Goal: Information Seeking & Learning: Learn about a topic

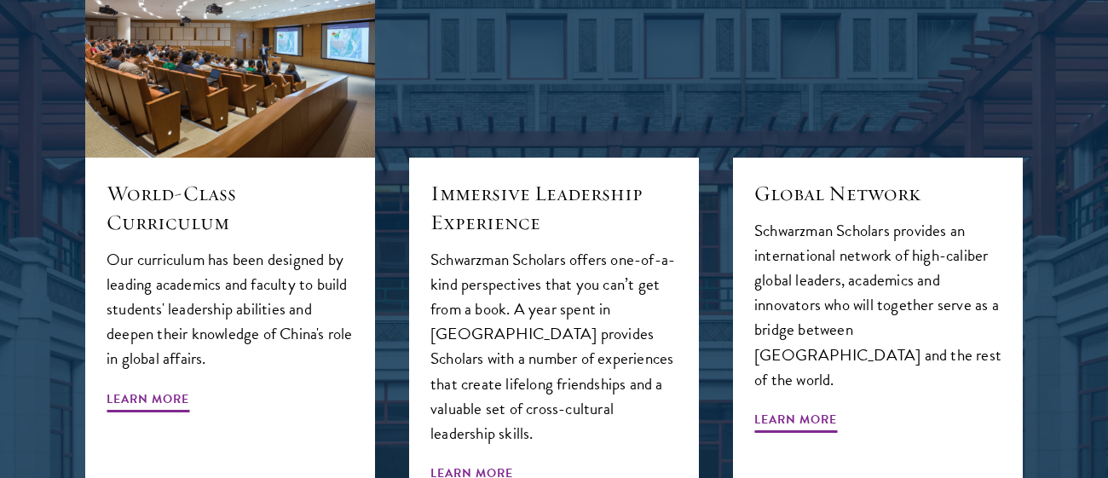
scroll to position [1864, 0]
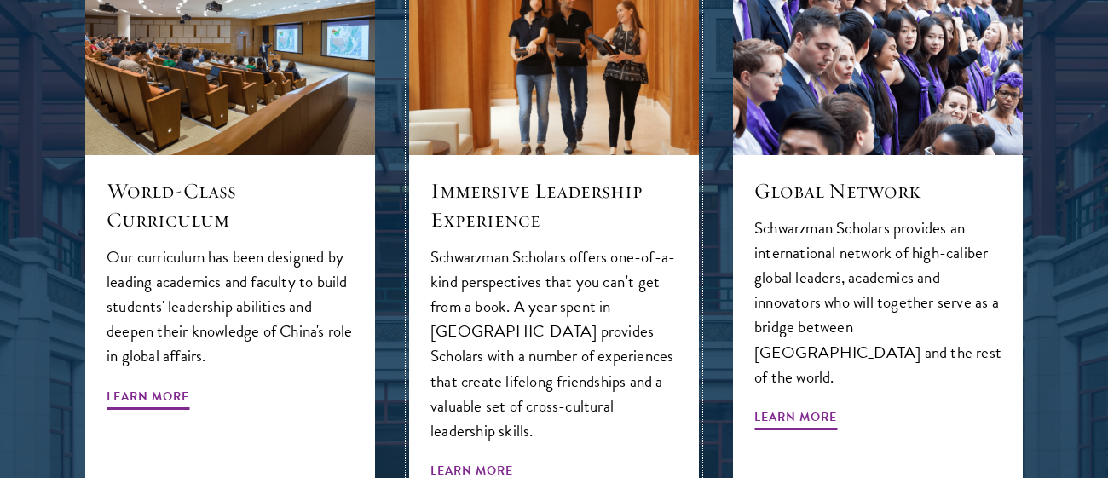
click at [503, 460] on span "Learn More" at bounding box center [471, 473] width 83 height 26
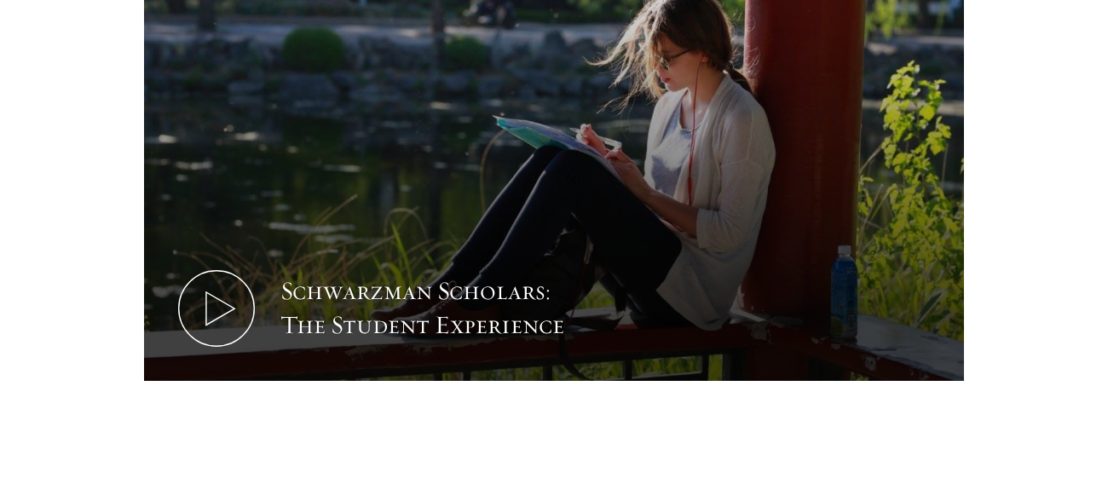
scroll to position [1081, 0]
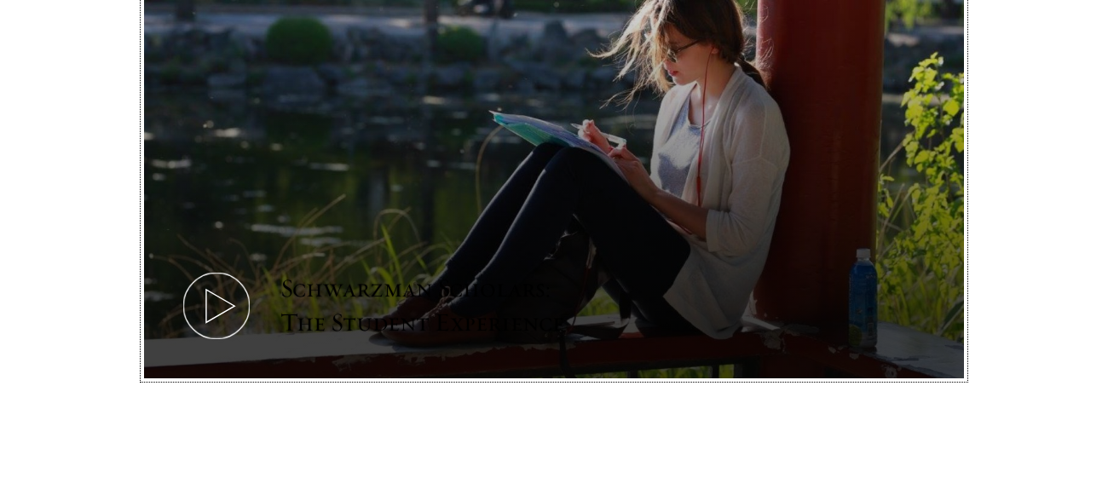
click at [207, 268] on icon at bounding box center [216, 306] width 77 height 77
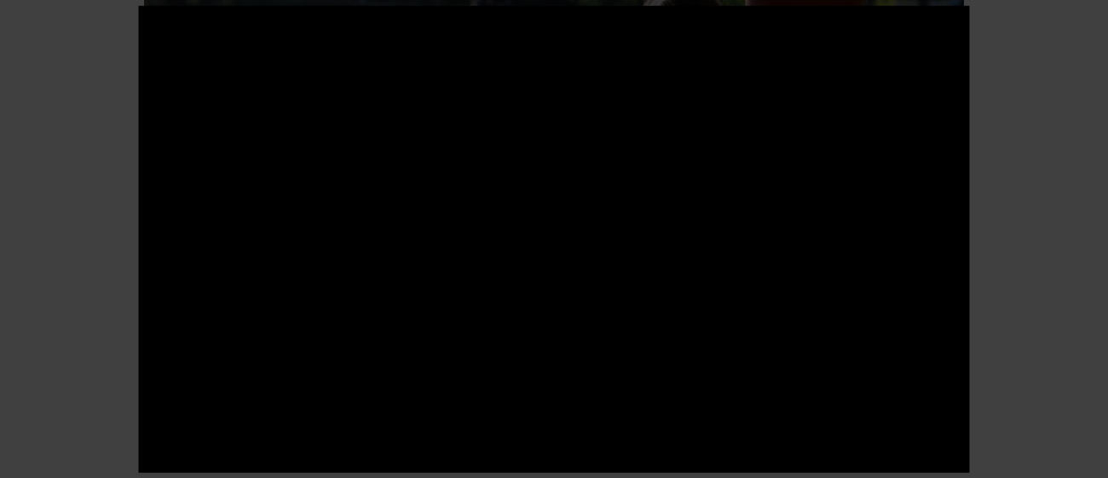
click at [1039, 177] on div at bounding box center [554, 239] width 1108 height 478
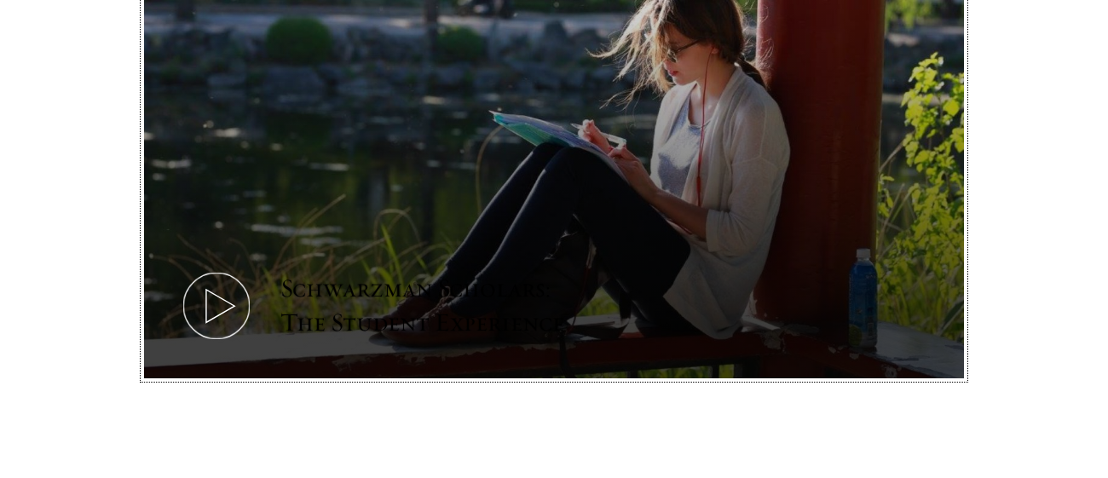
click at [386, 272] on div "Schwarzman Scholars: The Student Experience" at bounding box center [437, 306] width 315 height 68
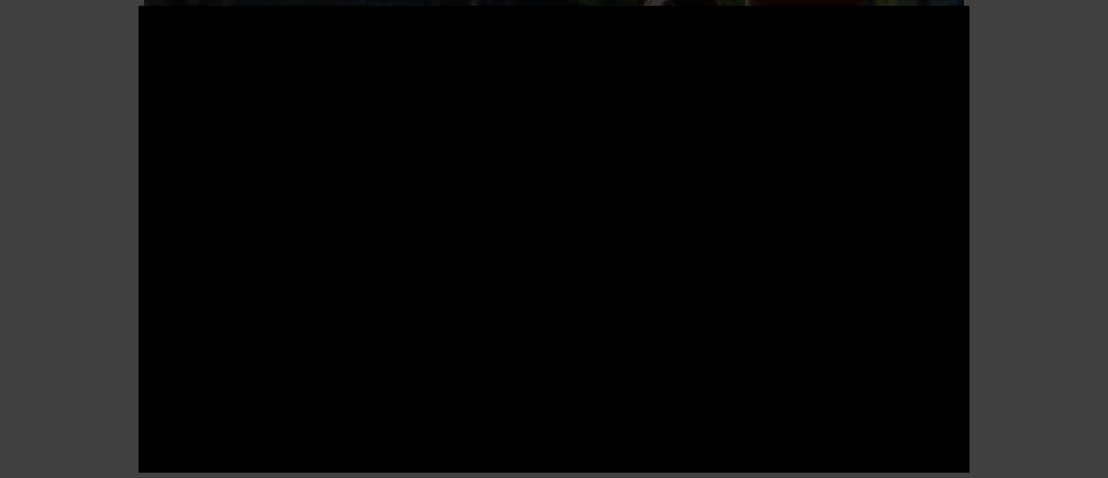
click at [37, 308] on div at bounding box center [554, 239] width 1108 height 478
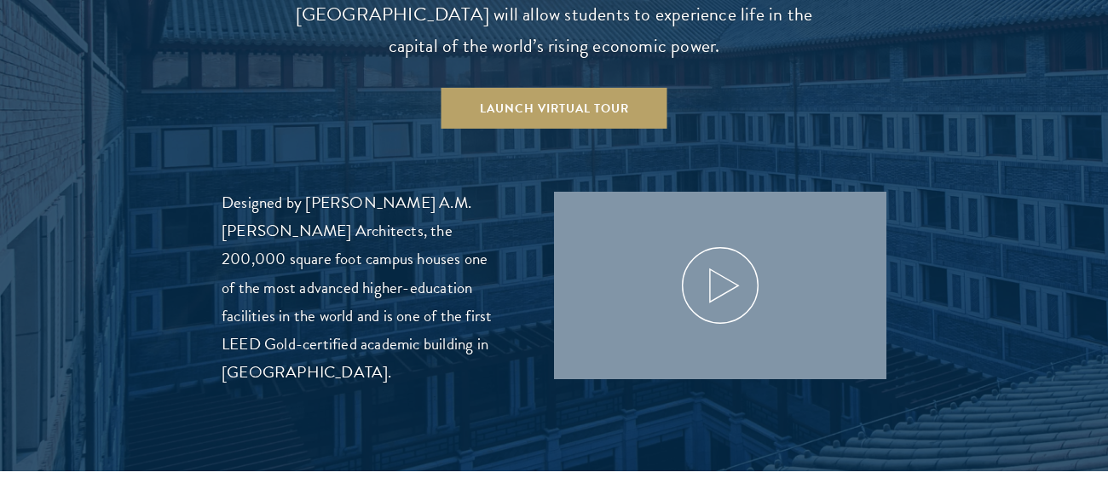
scroll to position [1869, 0]
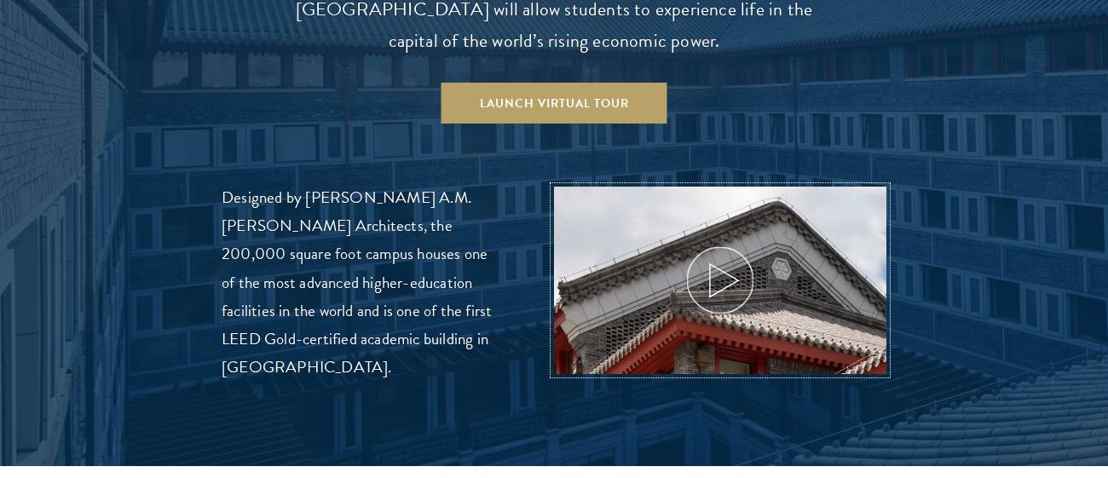
click at [695, 253] on icon at bounding box center [720, 280] width 77 height 77
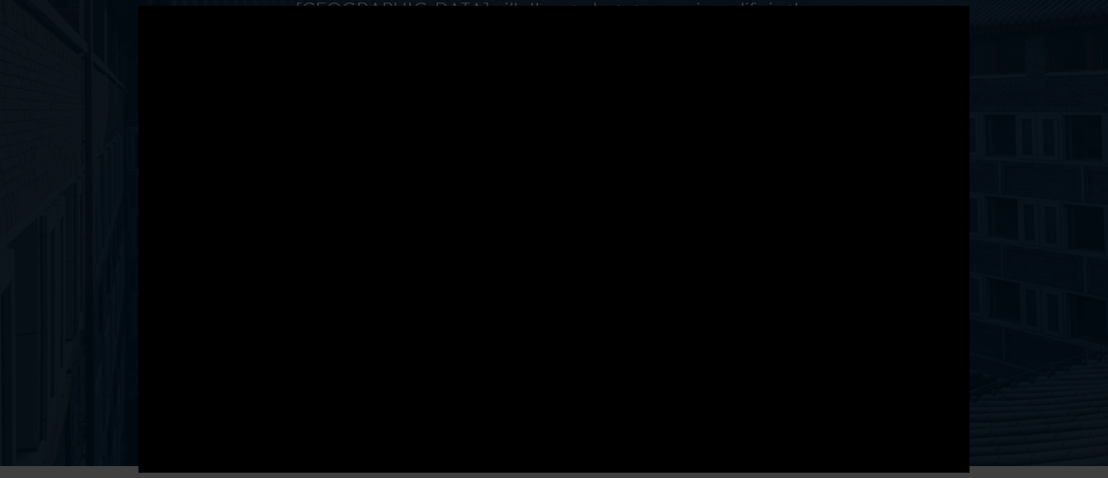
click at [1014, 187] on div at bounding box center [554, 239] width 1108 height 478
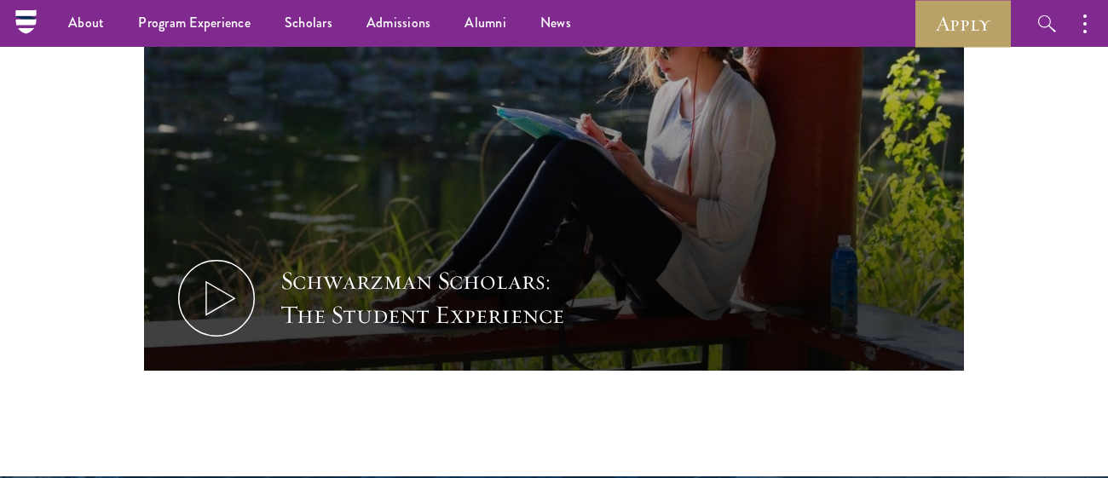
scroll to position [1089, 0]
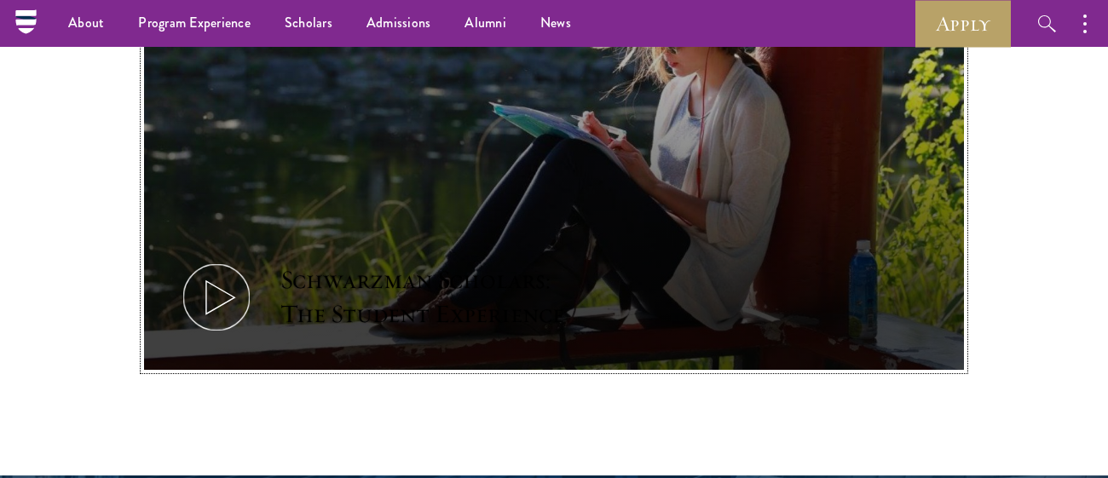
click at [509, 263] on div "Schwarzman Scholars: The Student Experience" at bounding box center [437, 297] width 315 height 68
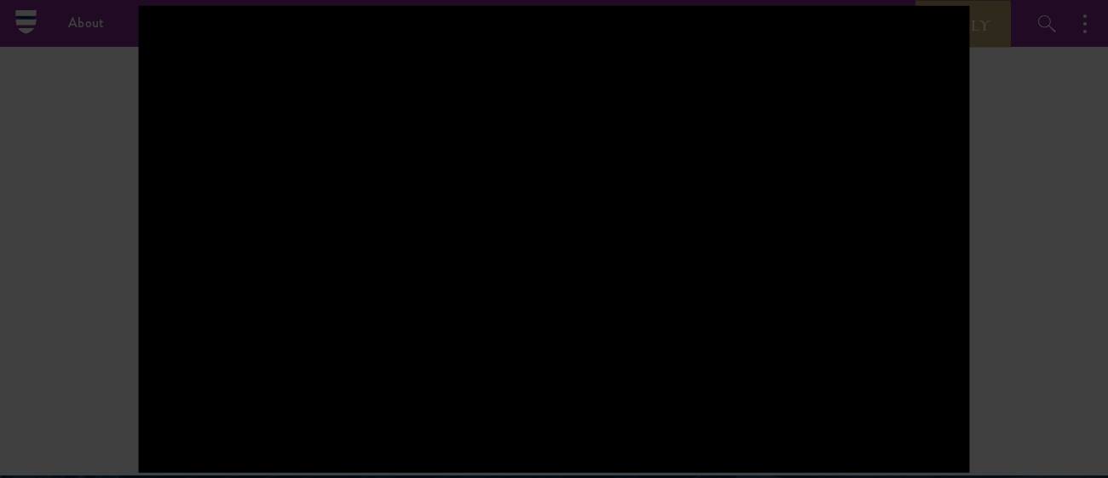
click at [938, 328] on div at bounding box center [554, 238] width 831 height 467
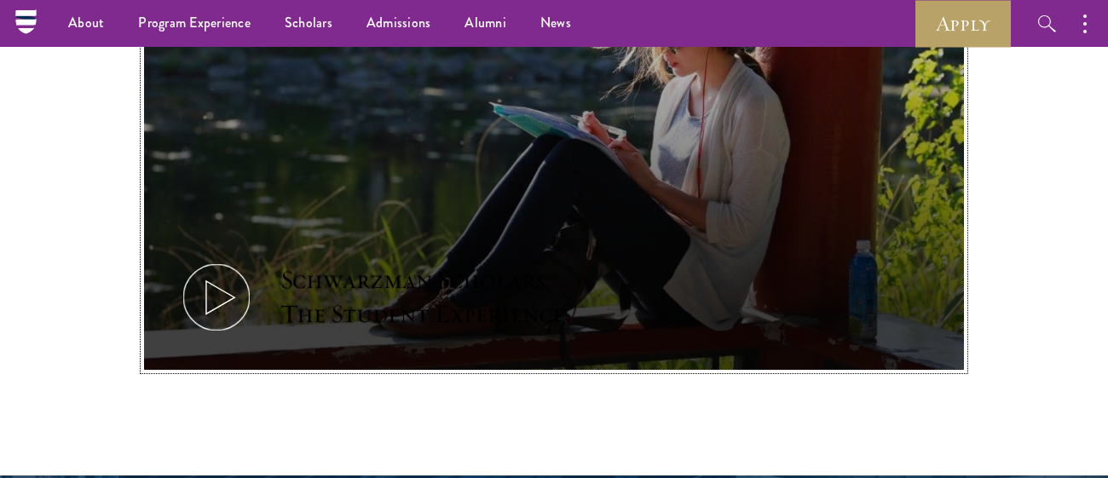
click at [833, 305] on button "Schwarzman Scholars: The Student Experience" at bounding box center [554, 139] width 821 height 461
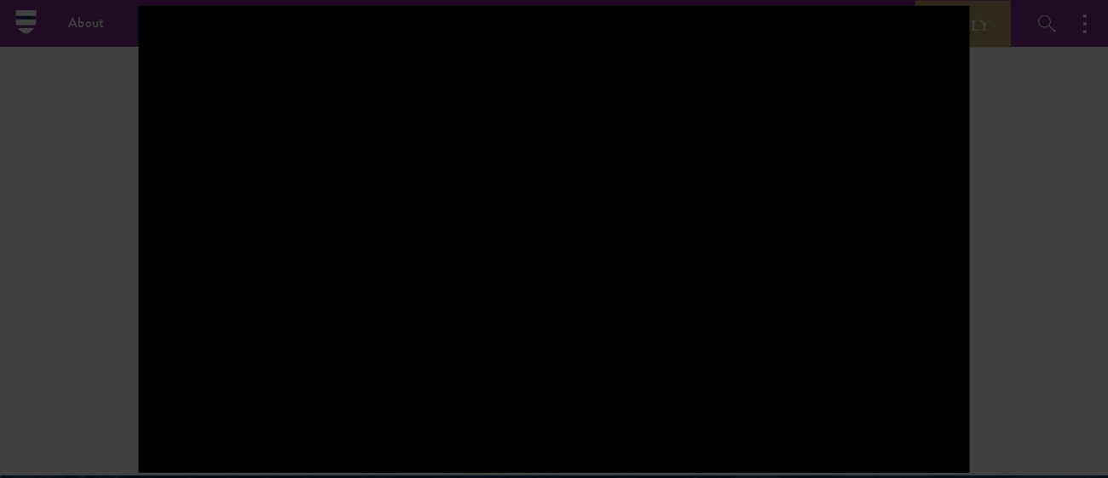
click at [355, 228] on div at bounding box center [554, 238] width 831 height 467
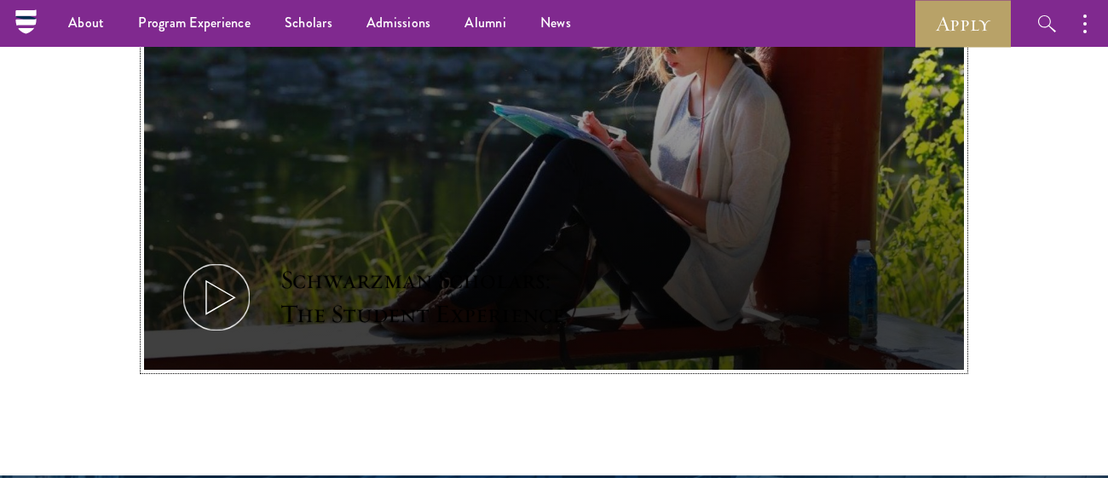
click at [228, 264] on icon at bounding box center [216, 297] width 77 height 77
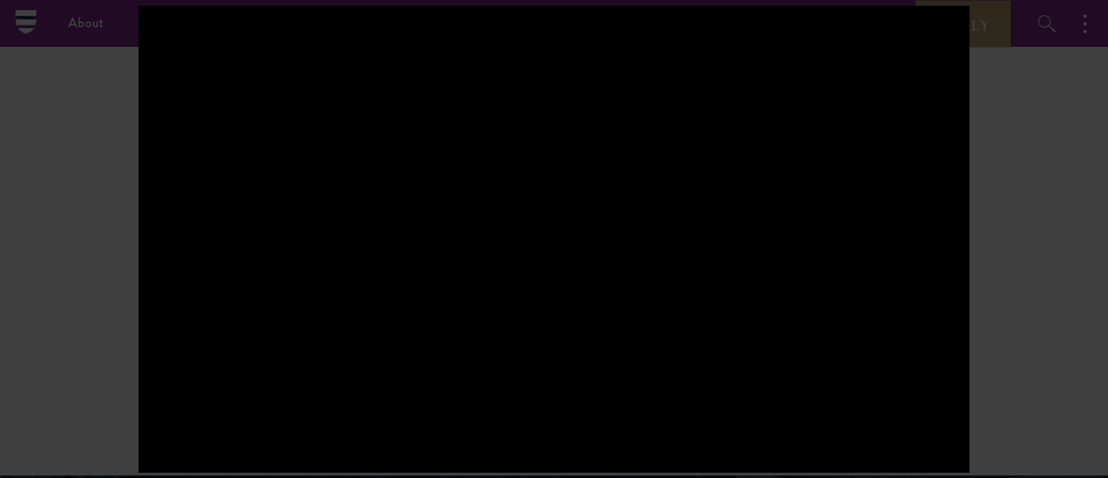
click at [121, 255] on div at bounding box center [554, 239] width 1108 height 478
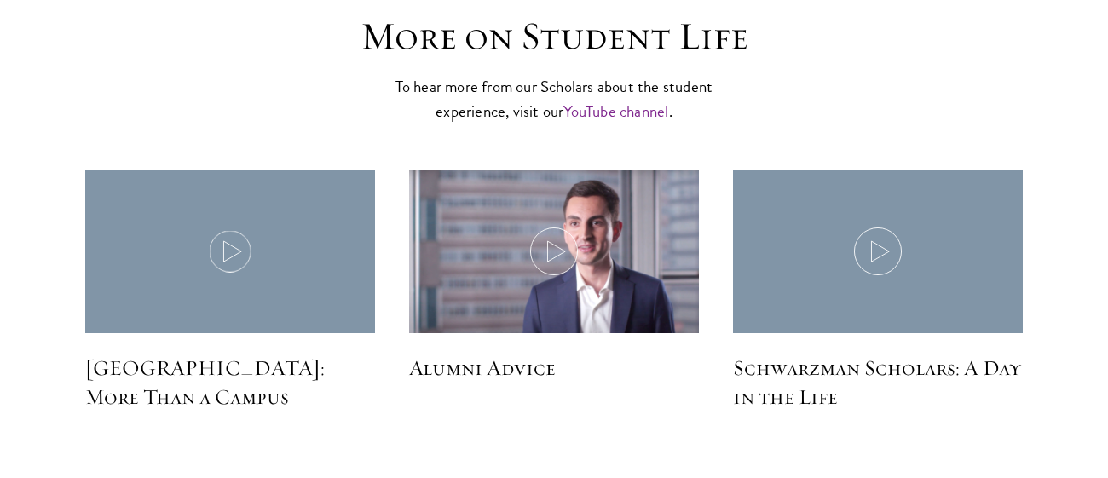
scroll to position [4876, 0]
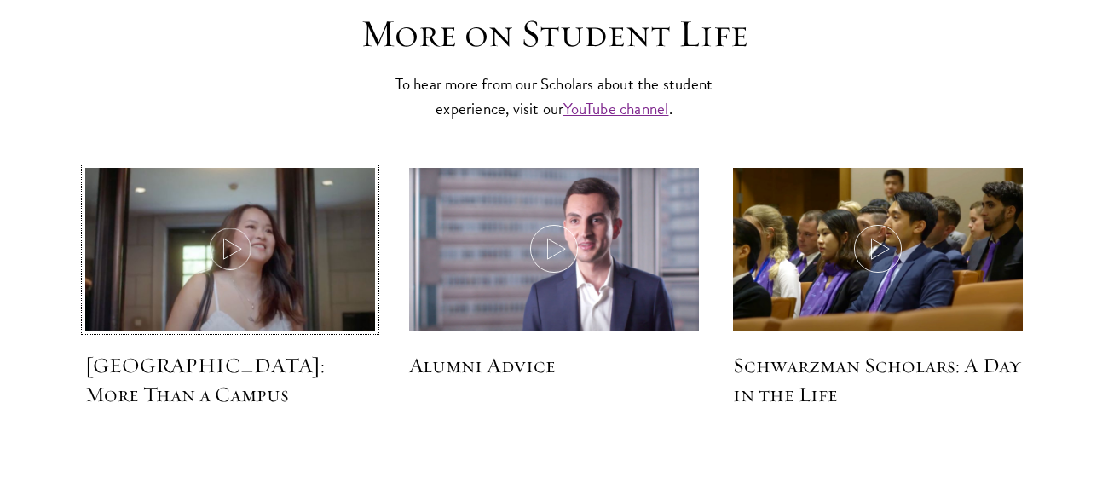
click at [229, 225] on icon at bounding box center [230, 249] width 48 height 48
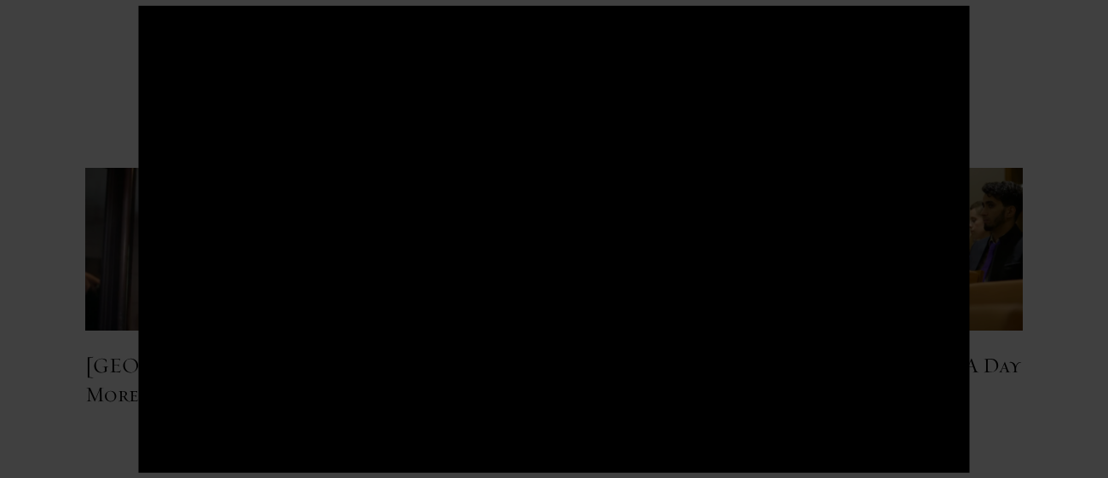
click at [1030, 391] on div at bounding box center [554, 239] width 1108 height 478
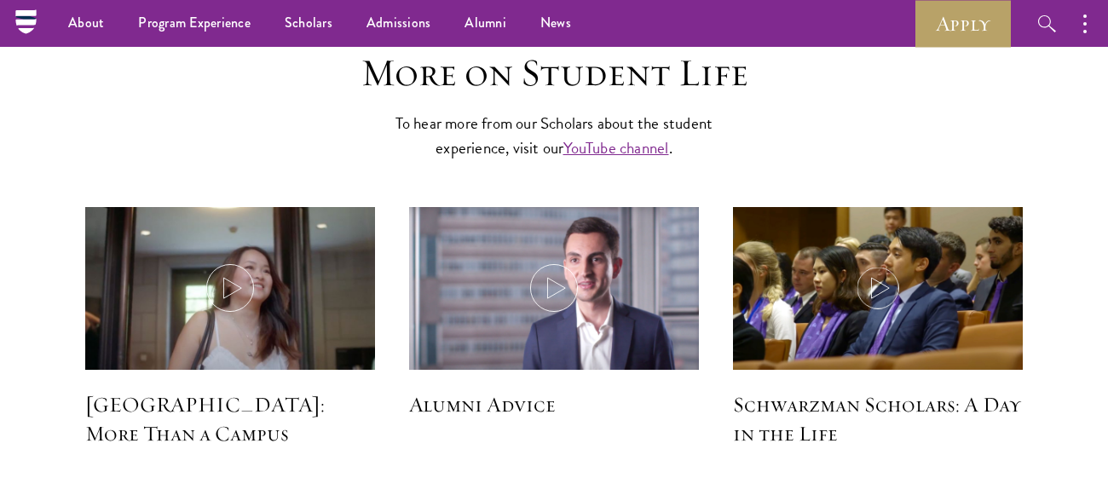
scroll to position [4834, 0]
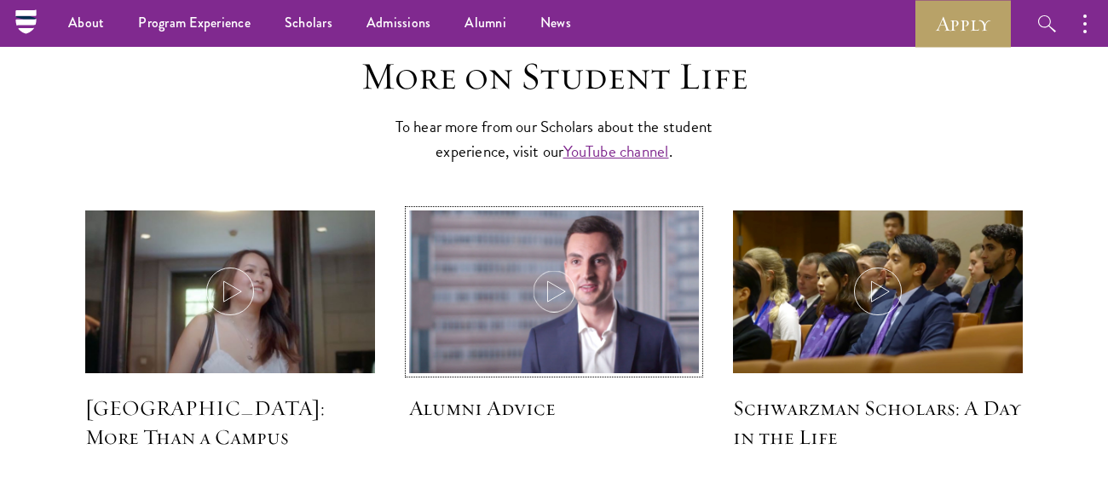
click at [541, 268] on icon at bounding box center [554, 292] width 48 height 48
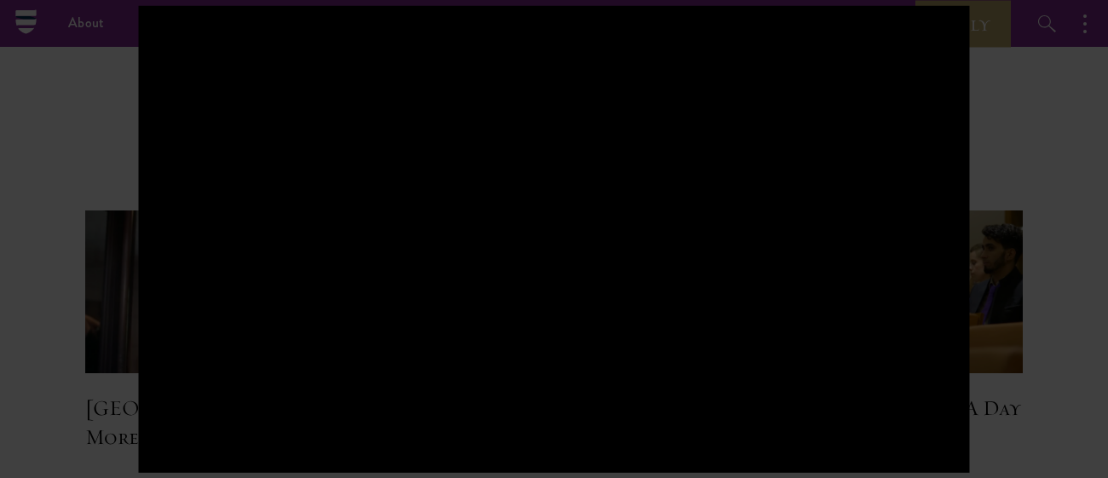
click at [1025, 354] on div at bounding box center [554, 239] width 1108 height 478
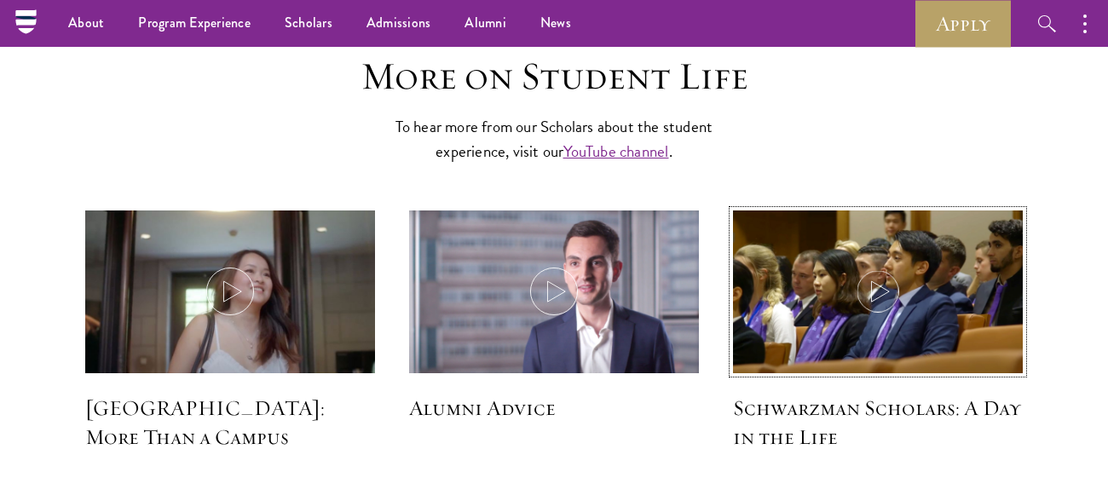
click at [891, 268] on icon at bounding box center [878, 292] width 48 height 48
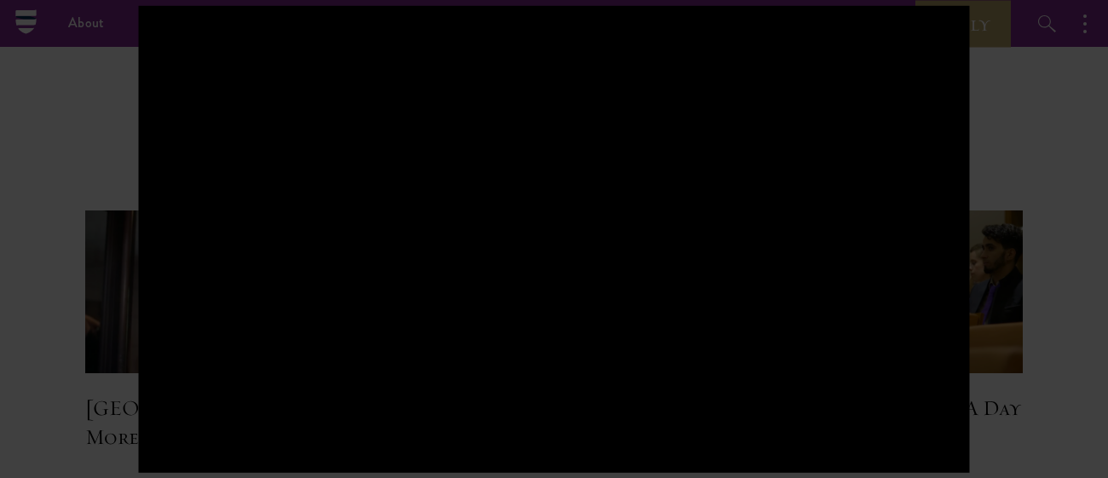
click at [1087, 318] on div at bounding box center [554, 239] width 1108 height 478
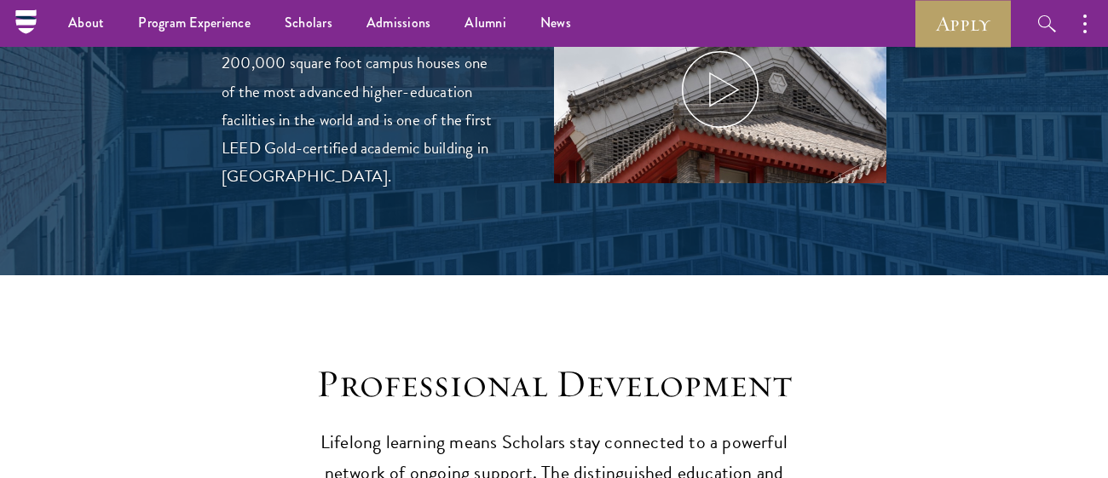
scroll to position [0, 0]
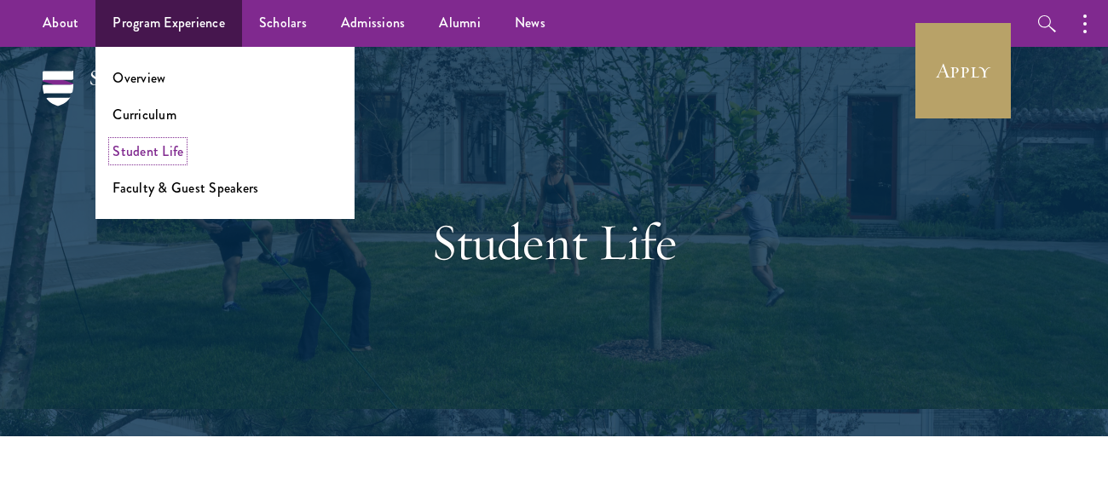
click at [166, 142] on link "Student Life" at bounding box center [147, 151] width 71 height 20
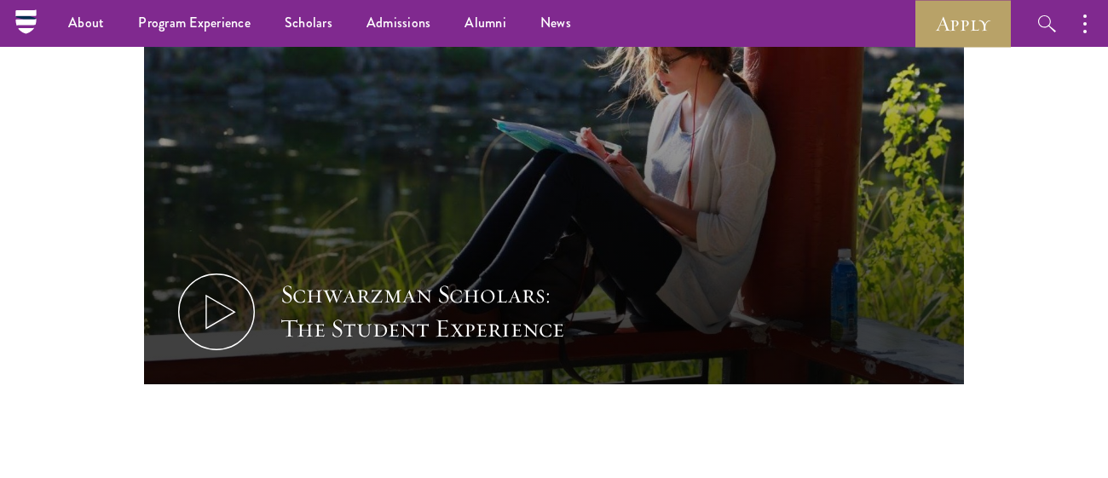
scroll to position [1070, 0]
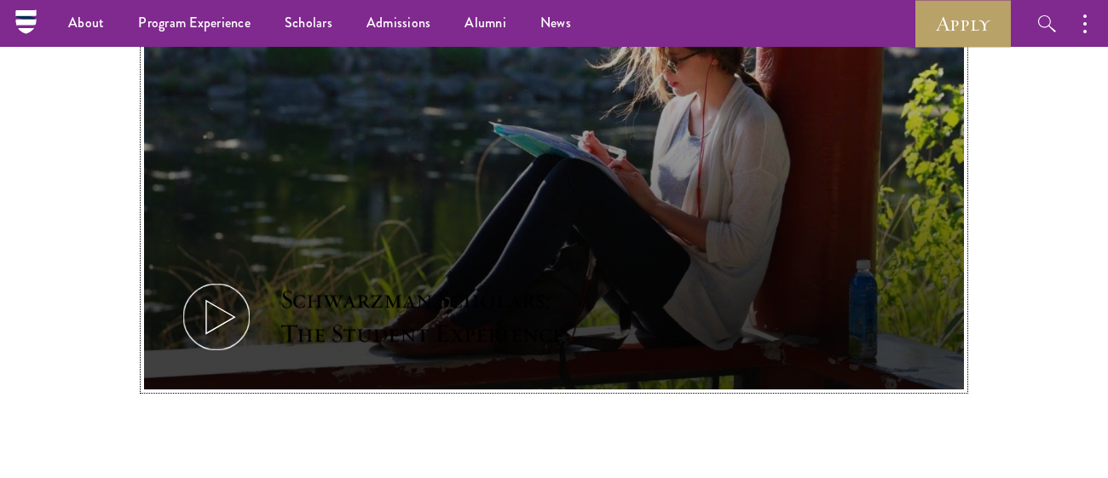
click at [244, 279] on icon at bounding box center [216, 317] width 77 height 77
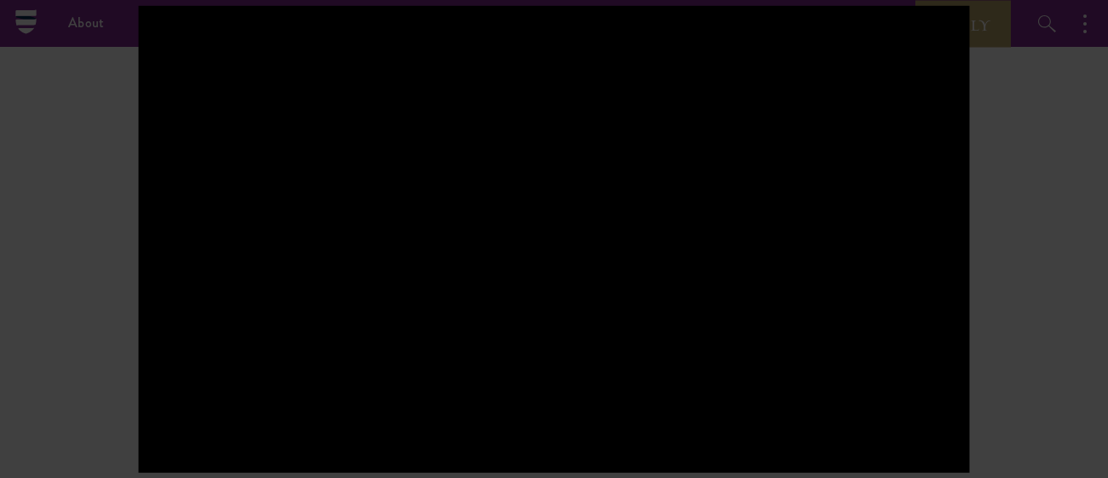
click at [114, 228] on div at bounding box center [554, 239] width 1108 height 478
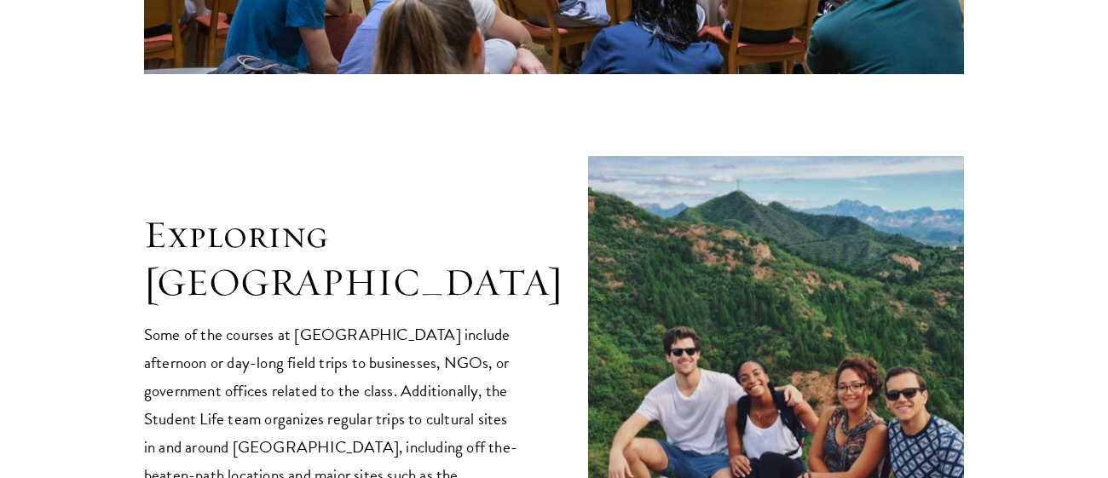
scroll to position [0, 0]
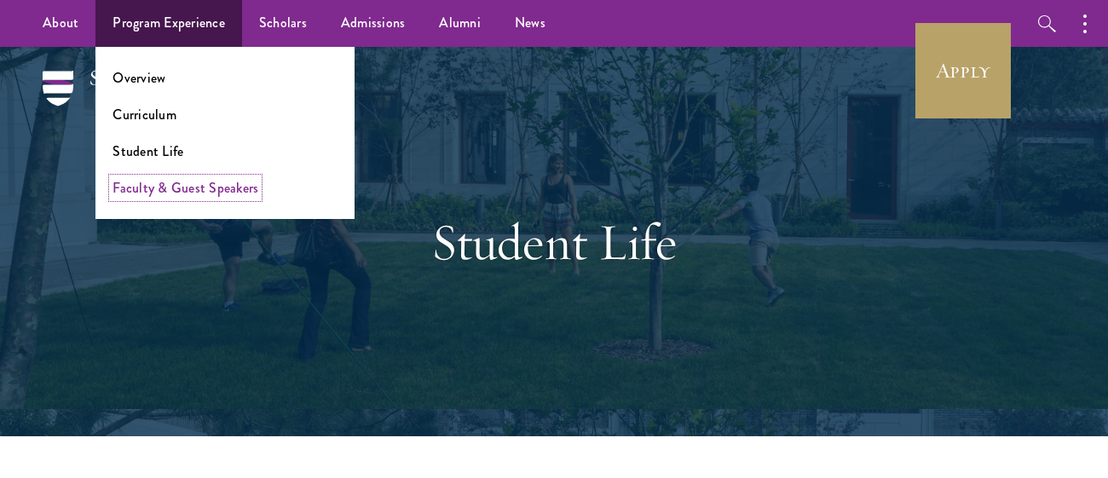
click at [153, 191] on link "Faculty & Guest Speakers" at bounding box center [185, 188] width 146 height 20
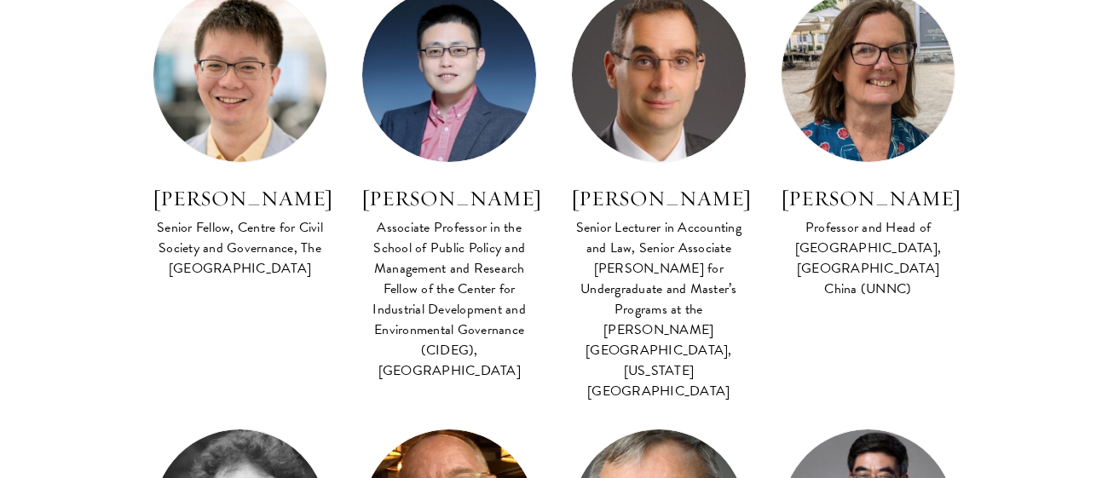
scroll to position [1180, 0]
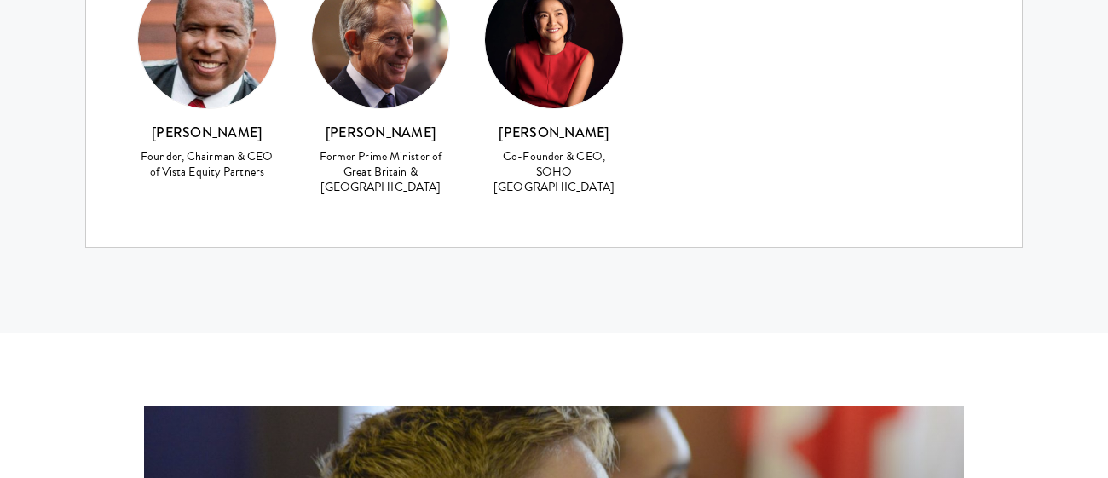
scroll to position [7556, 0]
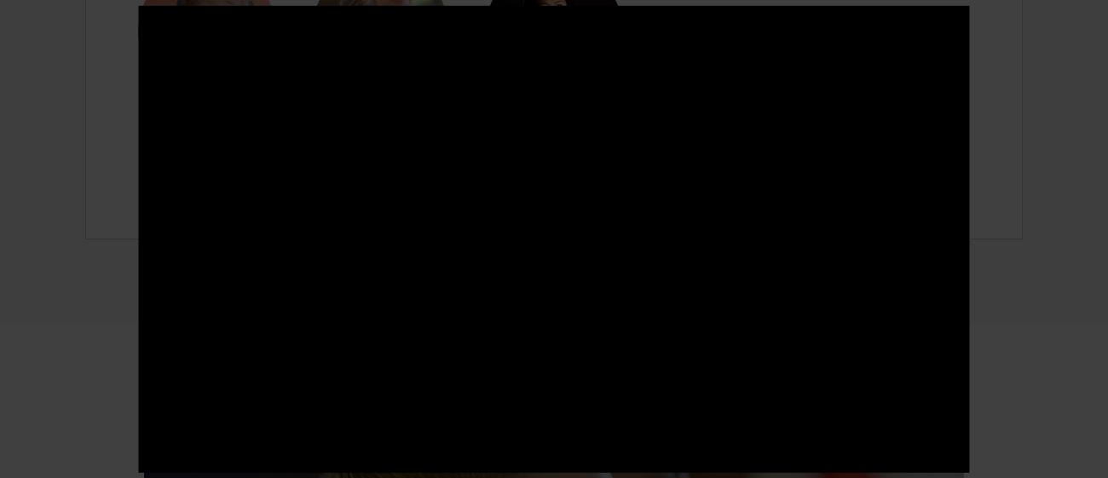
click at [84, 218] on div at bounding box center [554, 239] width 1108 height 478
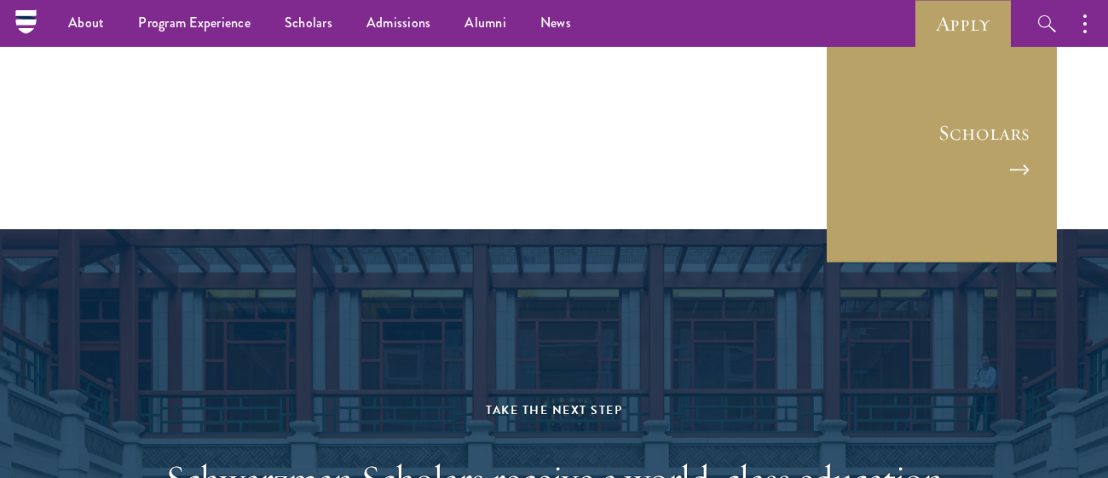
scroll to position [8488, 0]
